Goal: Register for event/course

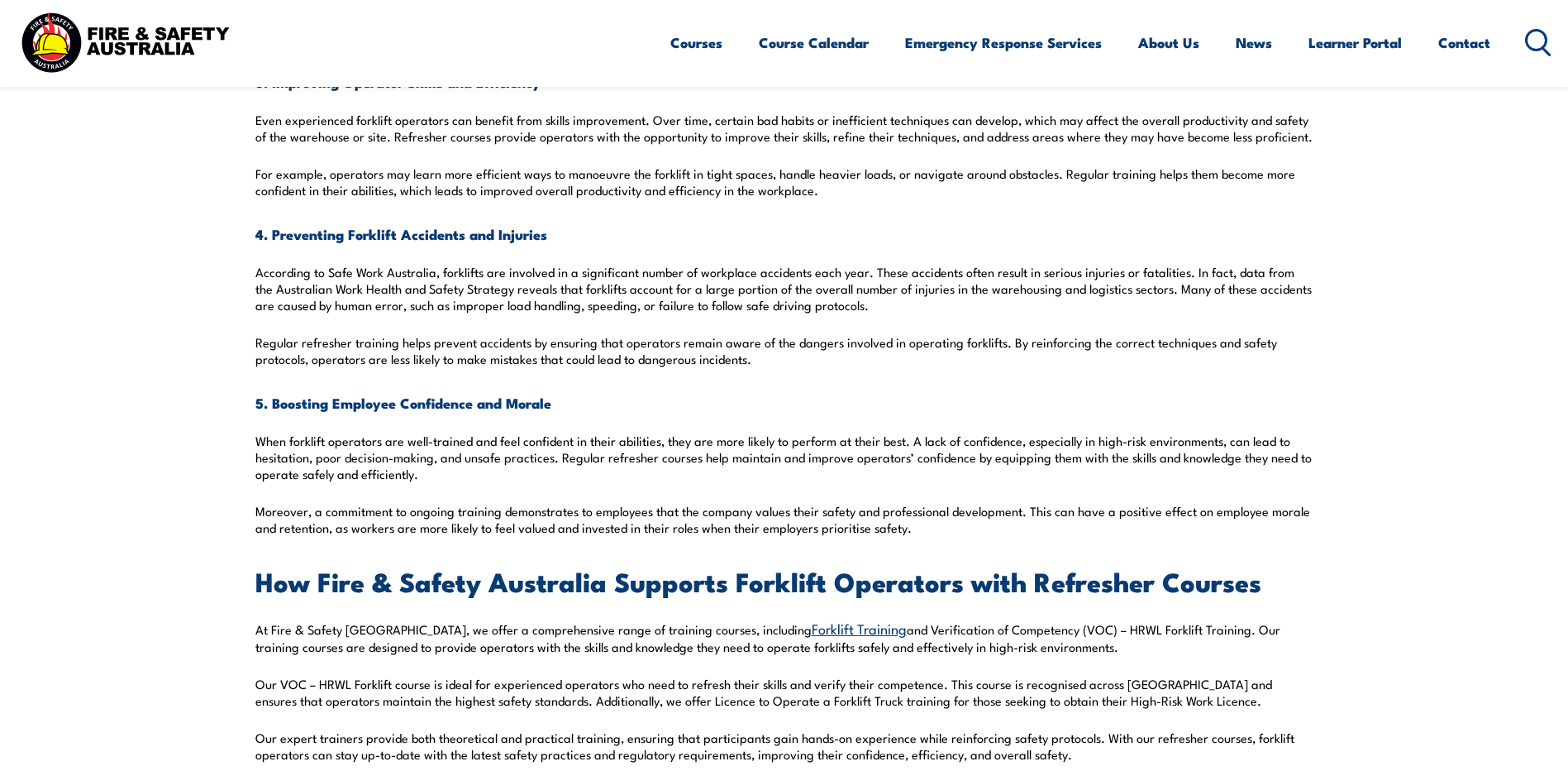
scroll to position [1819, 0]
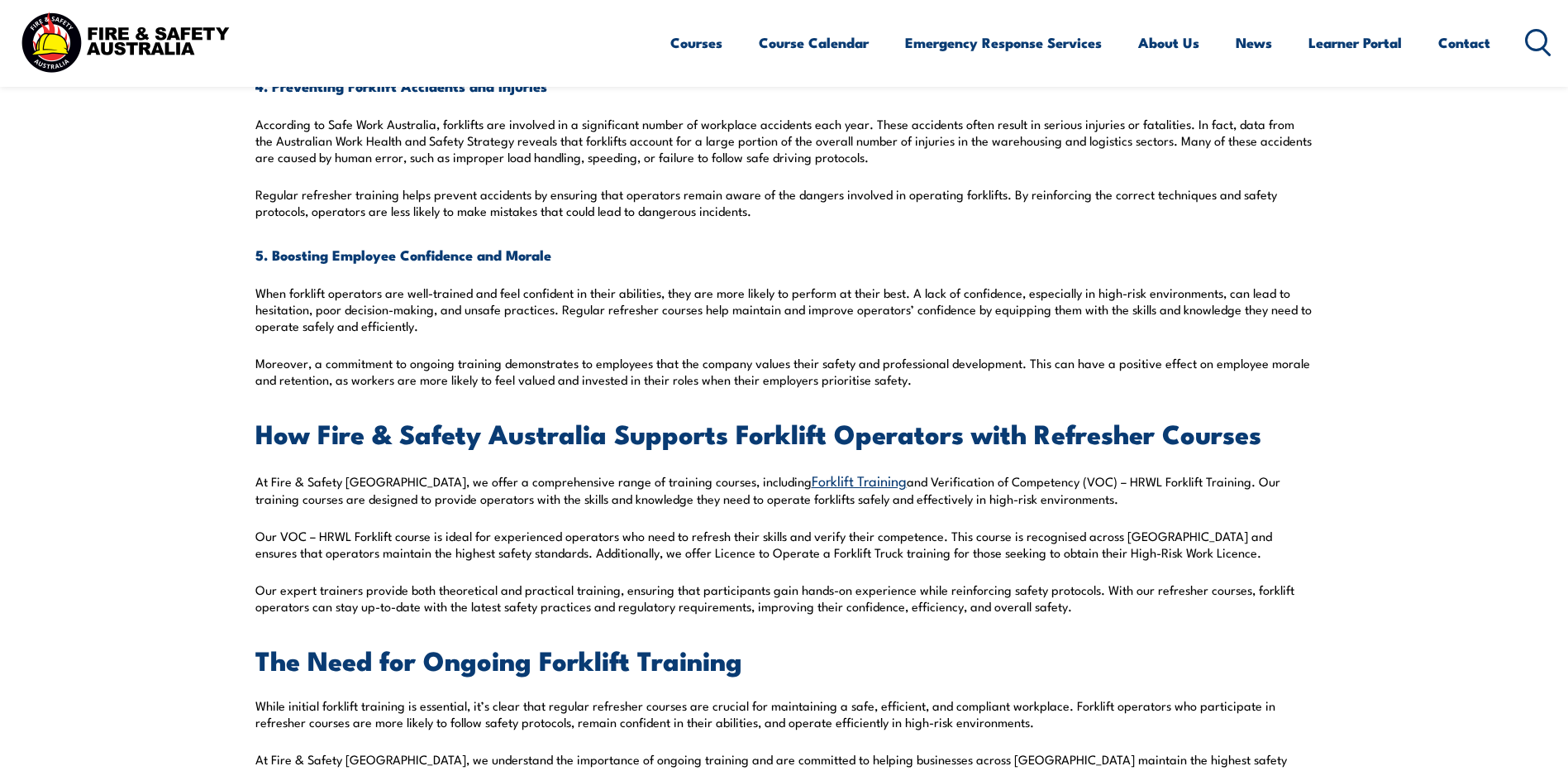
click at [811, 485] on link "Forklift Training" at bounding box center [858, 480] width 95 height 19
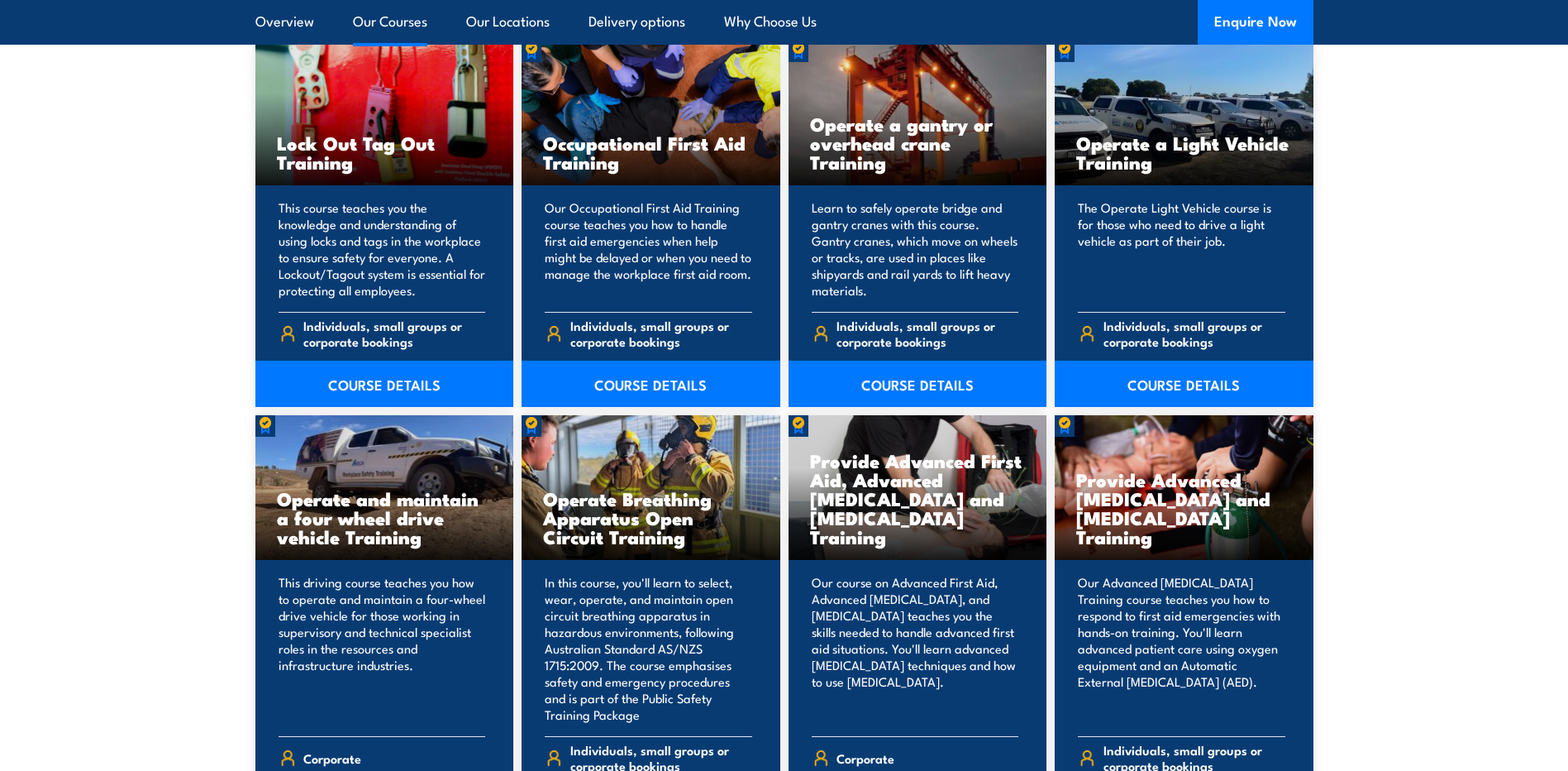
scroll to position [3308, 0]
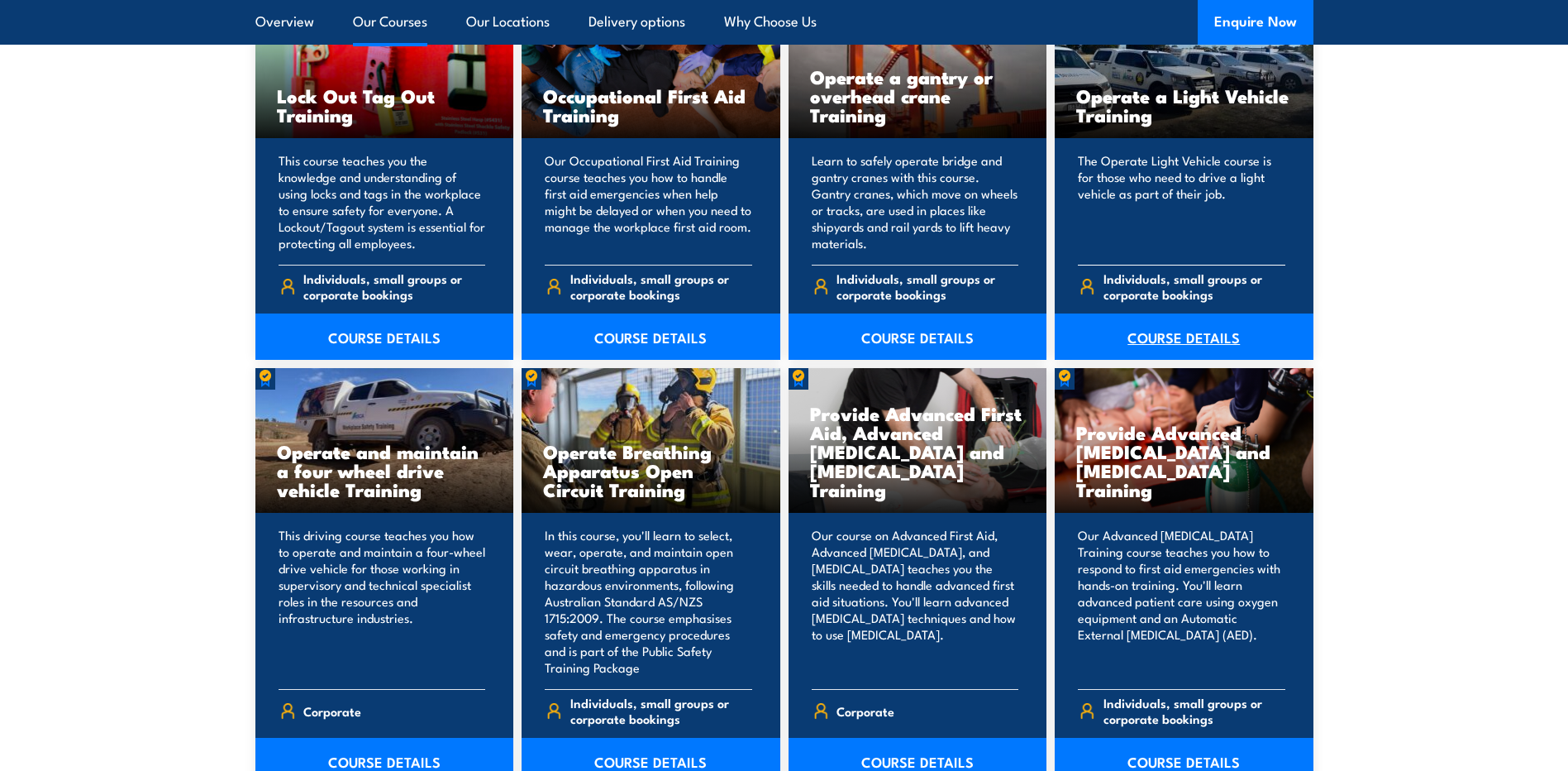
click at [1193, 332] on link "COURSE DETAILS" at bounding box center [1184, 336] width 258 height 46
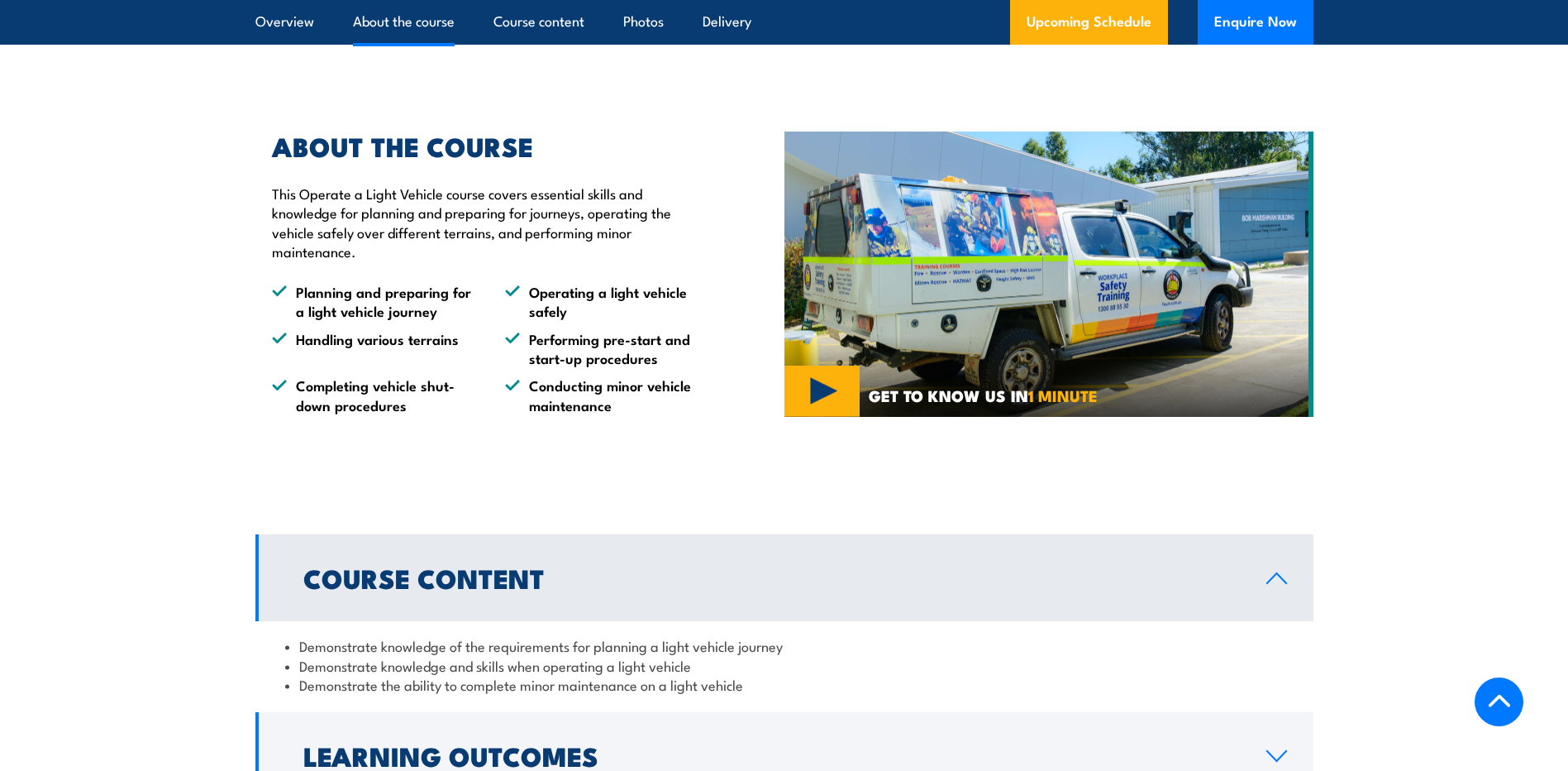
scroll to position [827, 0]
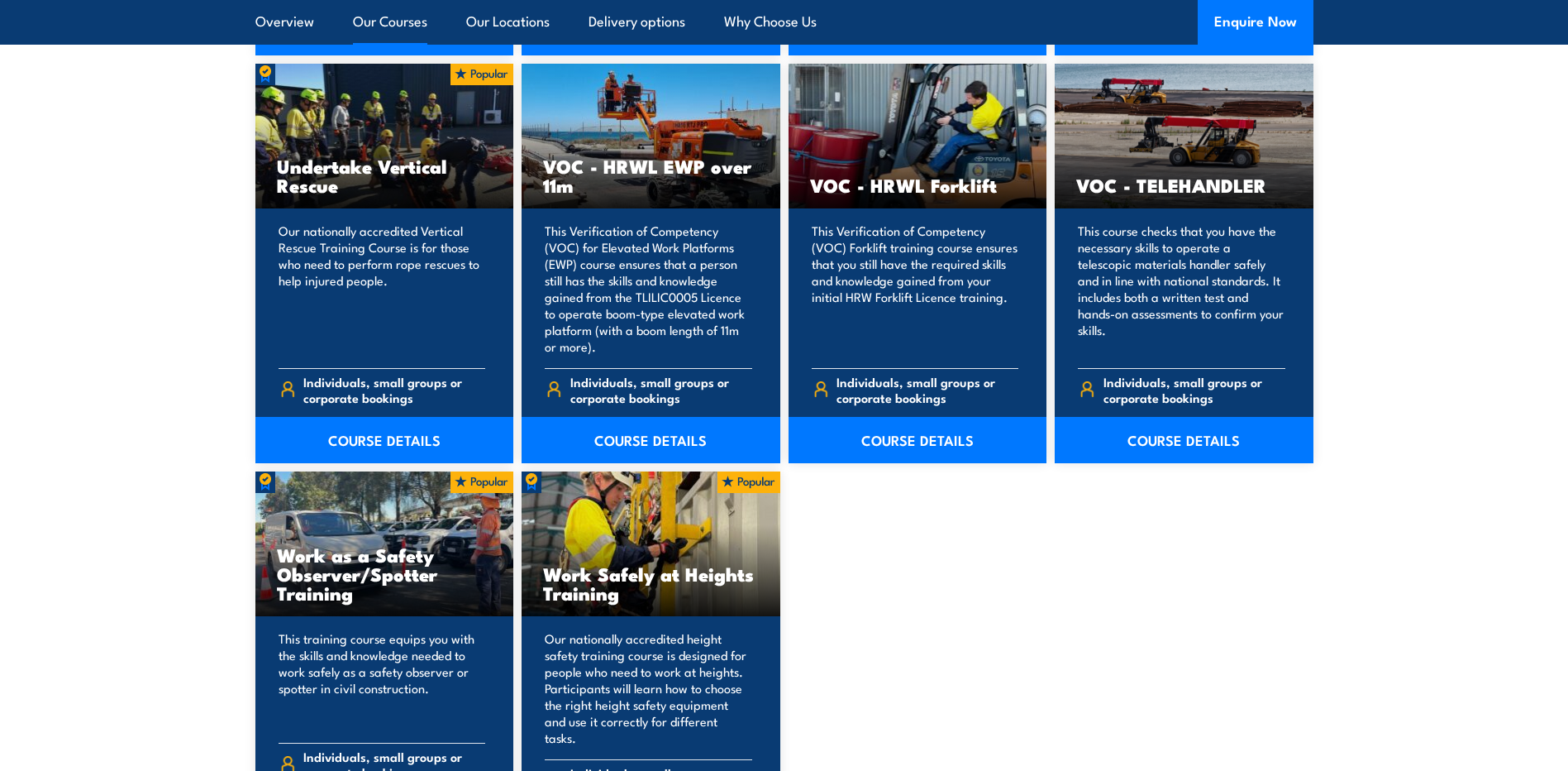
scroll to position [5209, 0]
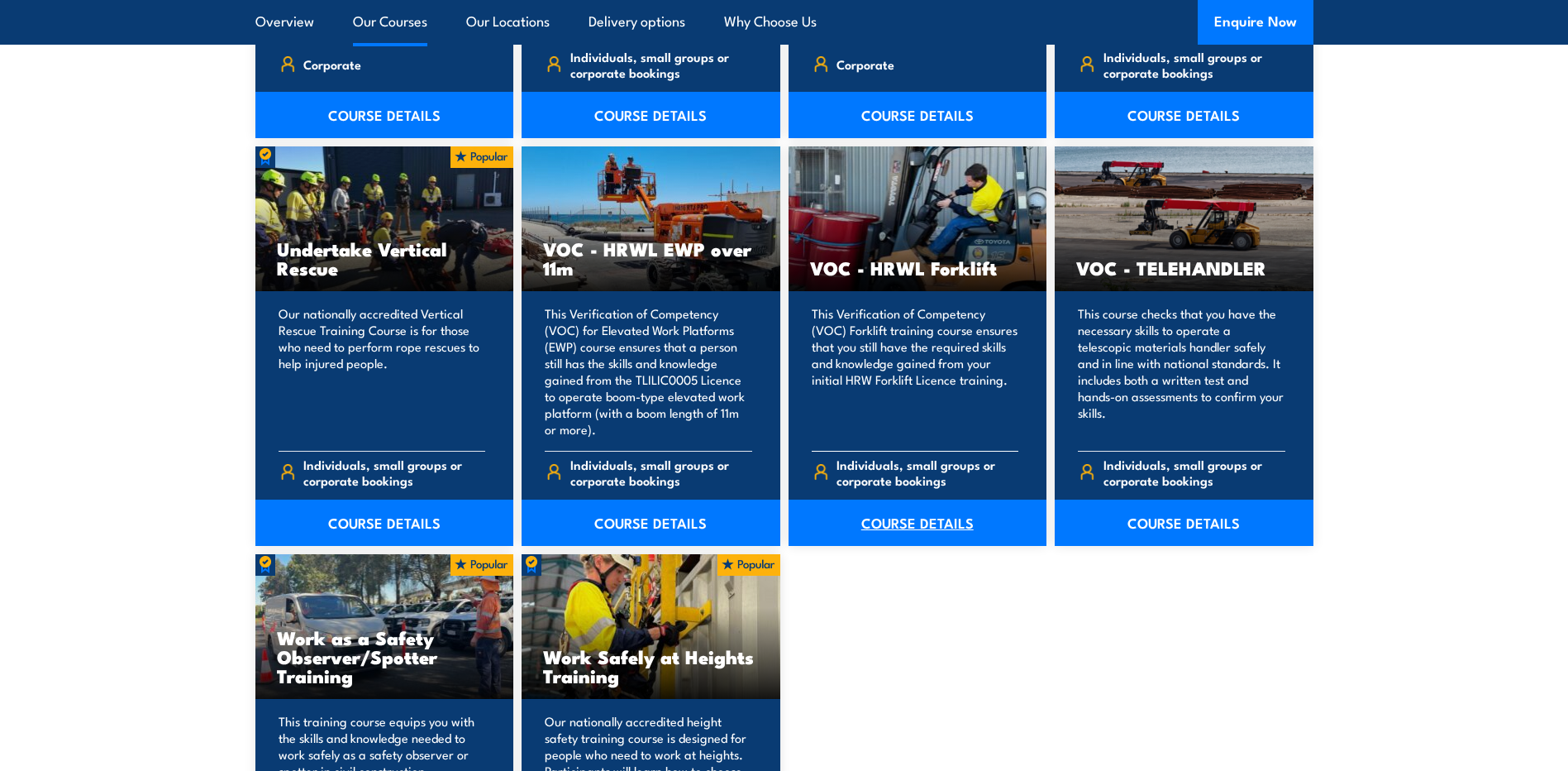
click at [946, 523] on link "COURSE DETAILS" at bounding box center [918, 522] width 258 height 46
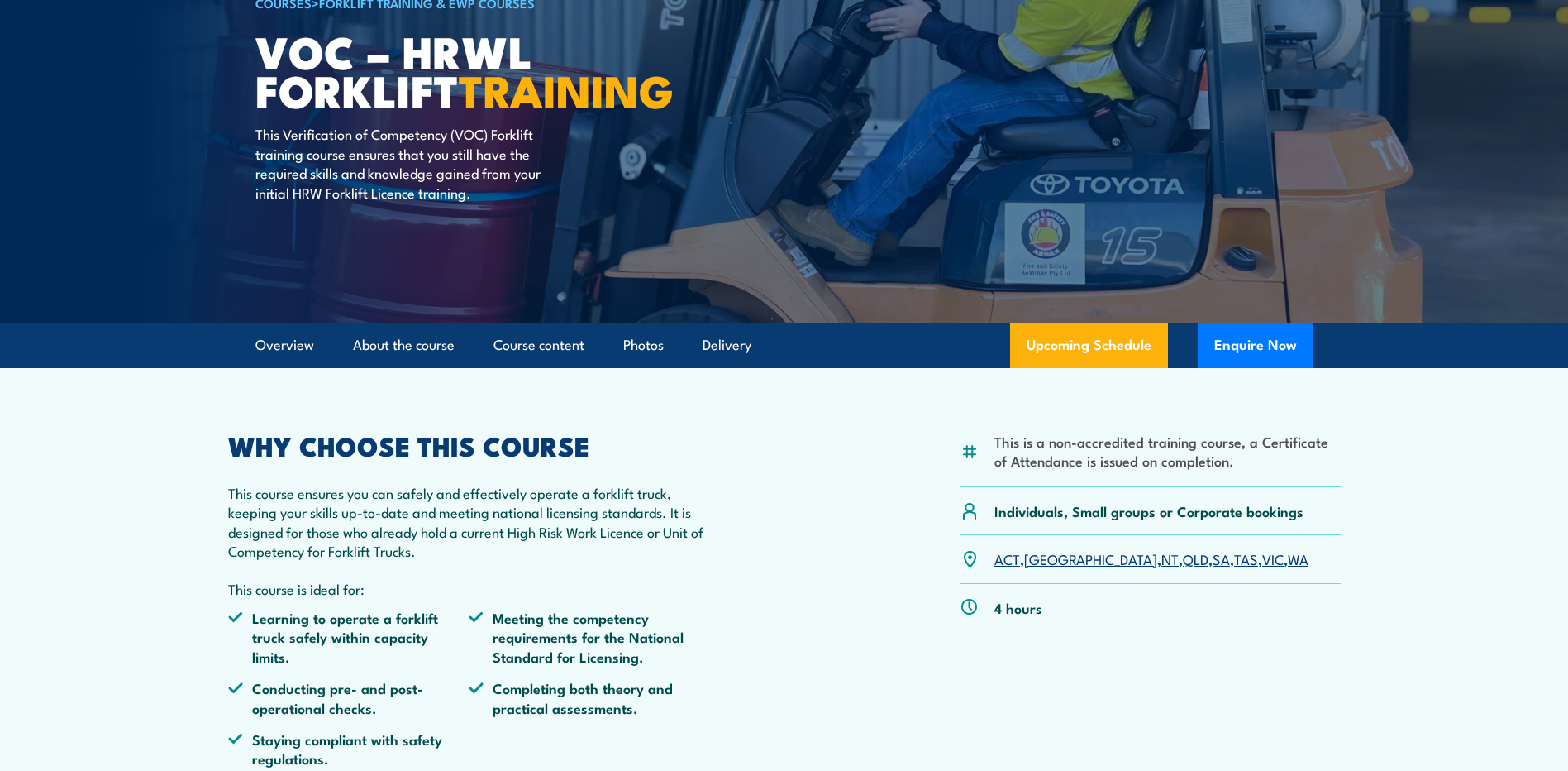
scroll to position [166, 0]
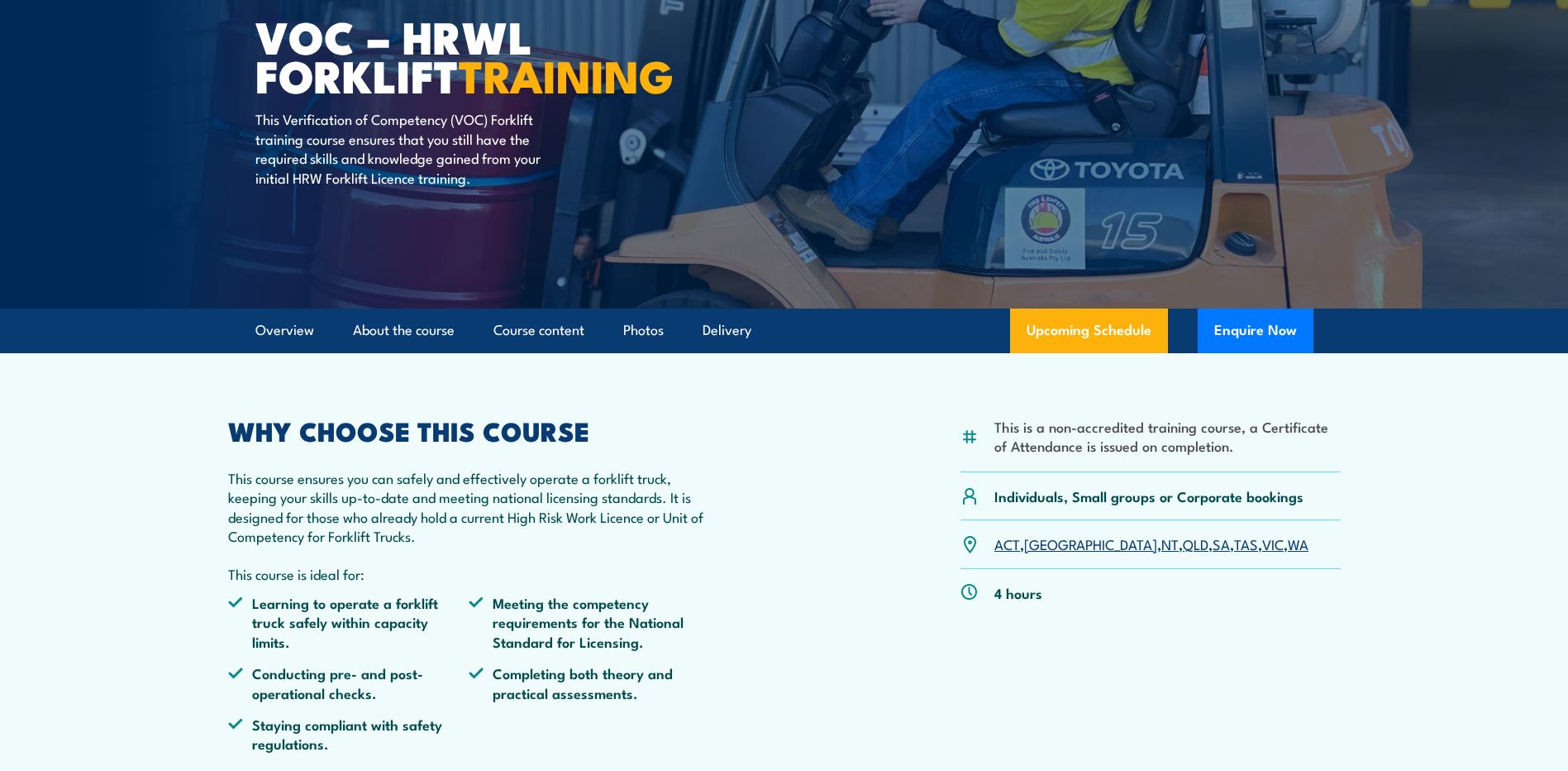
click at [1042, 547] on link "[GEOGRAPHIC_DATA]" at bounding box center [1090, 544] width 133 height 19
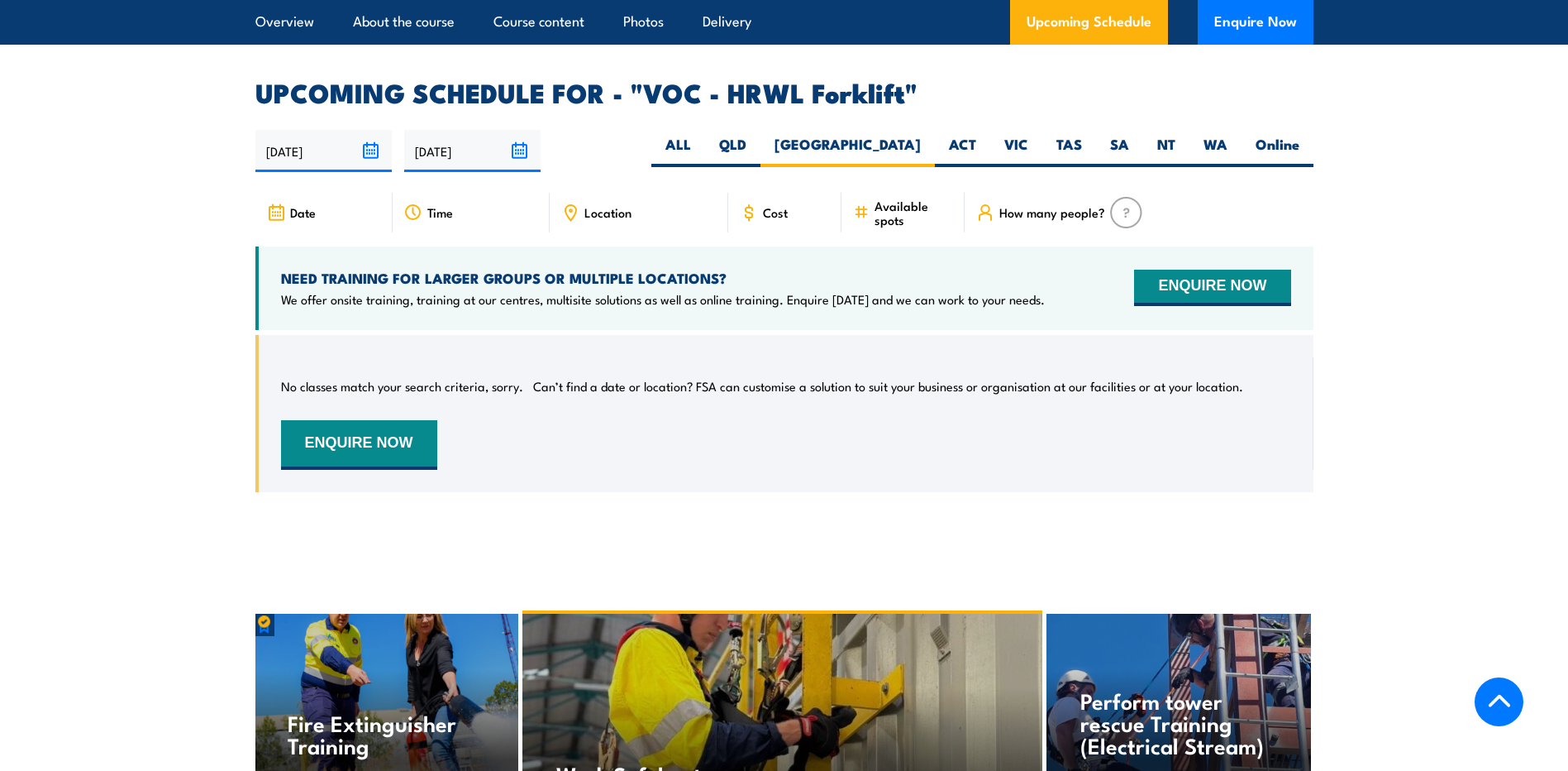
scroll to position [2456, 0]
